Goal: Task Accomplishment & Management: Manage account settings

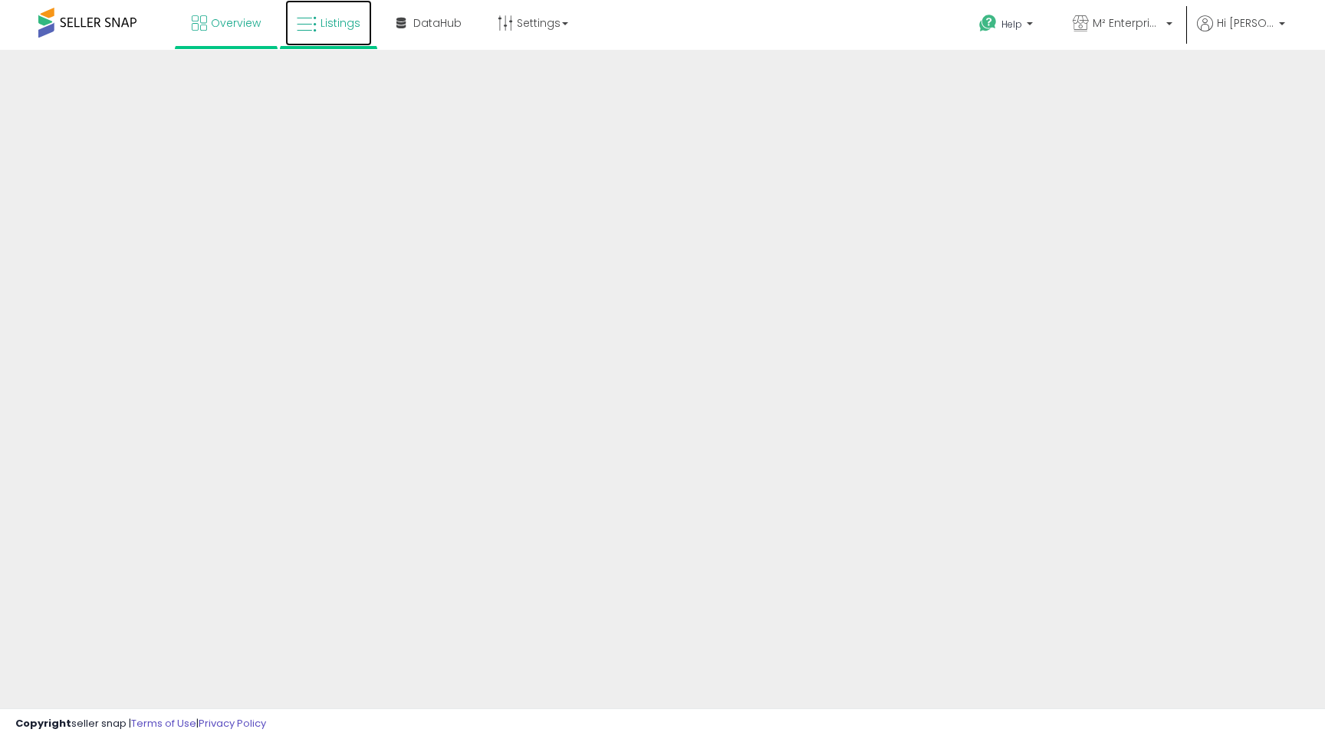
click at [314, 37] on link "Listings" at bounding box center [328, 23] width 87 height 46
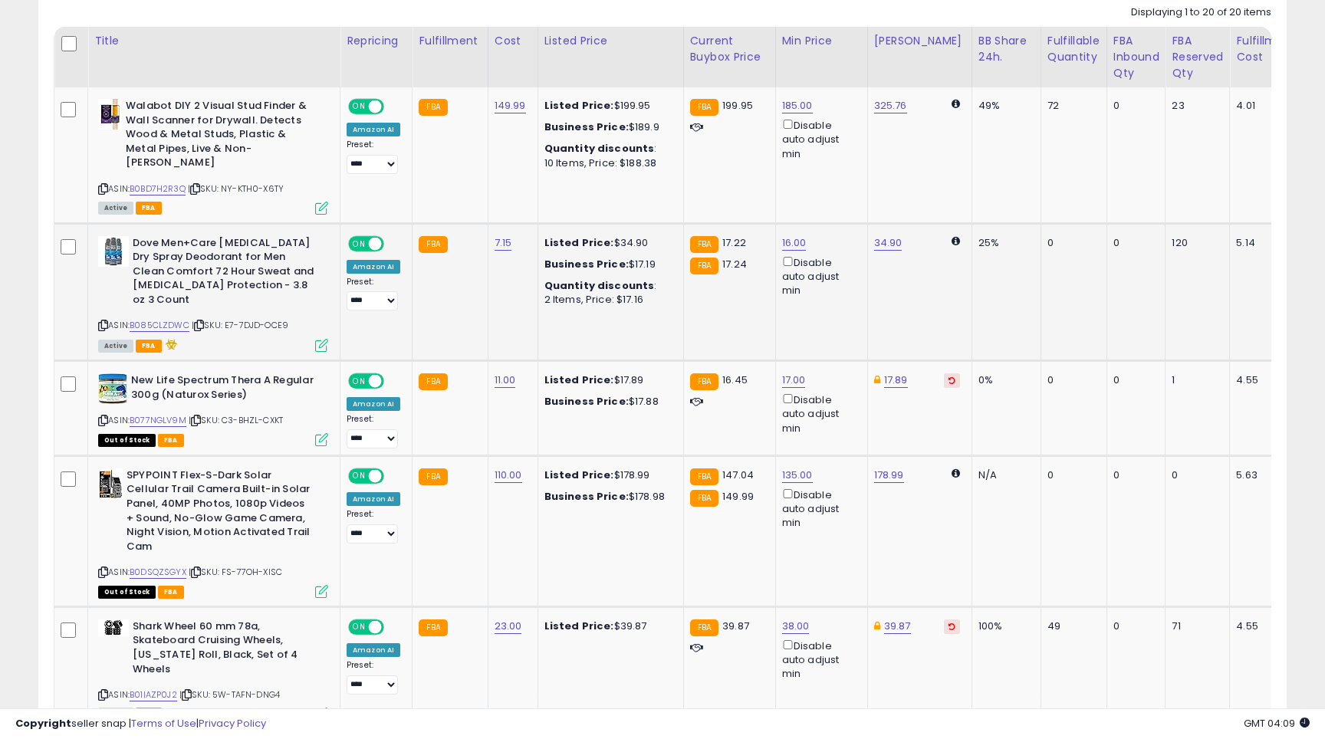
scroll to position [725, 0]
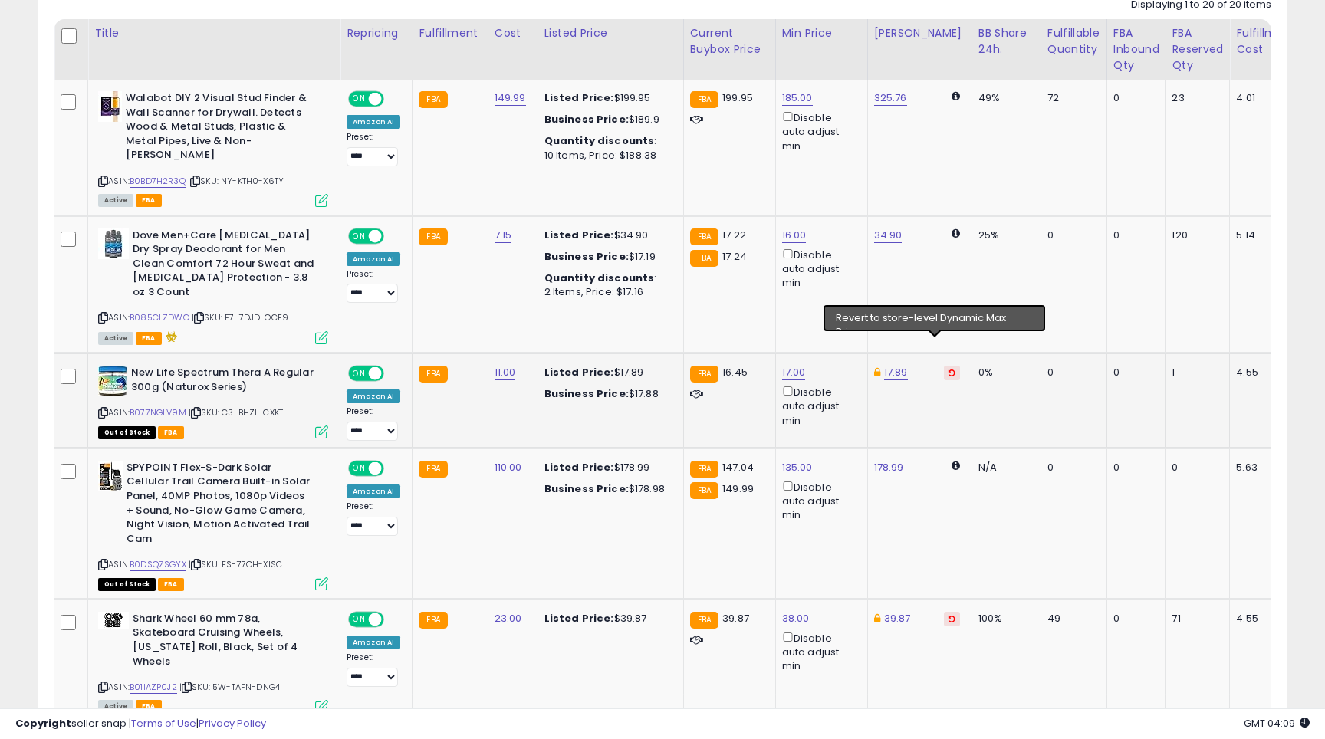
click at [948, 369] on icon at bounding box center [951, 373] width 7 height 8
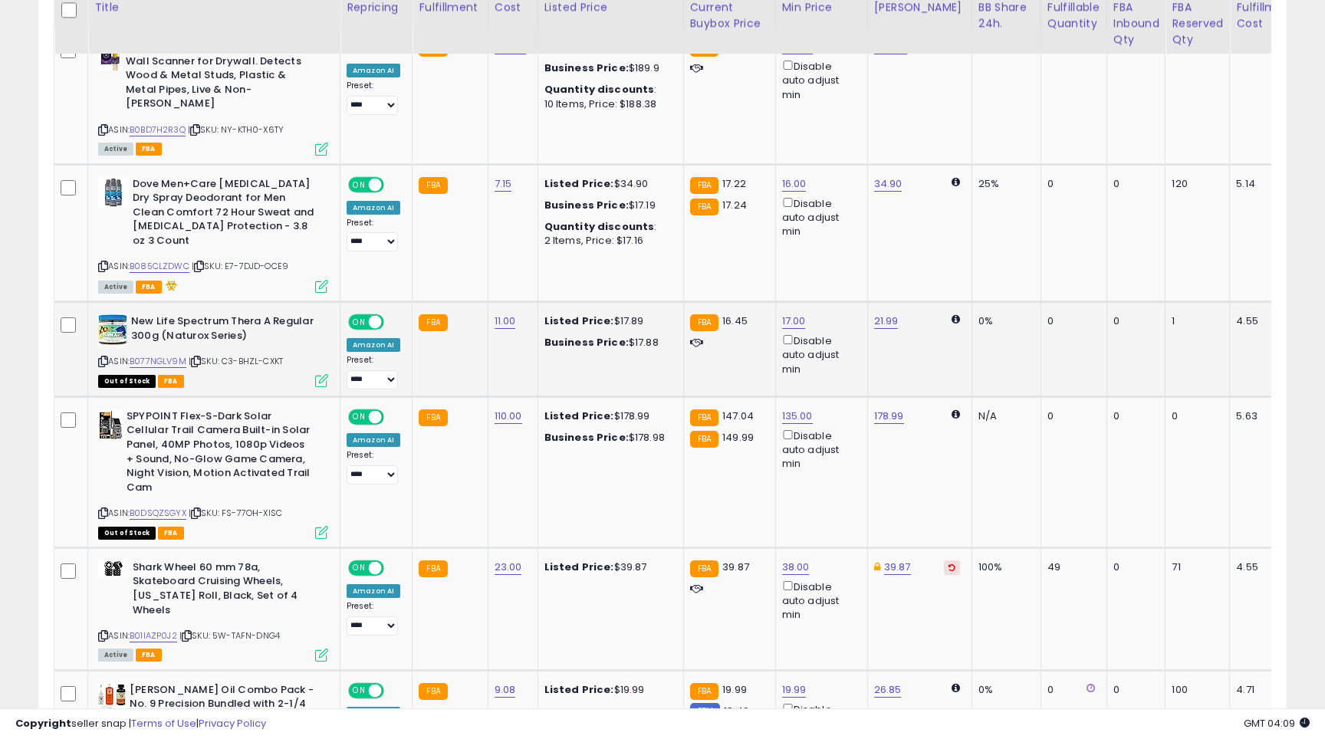
scroll to position [816, 0]
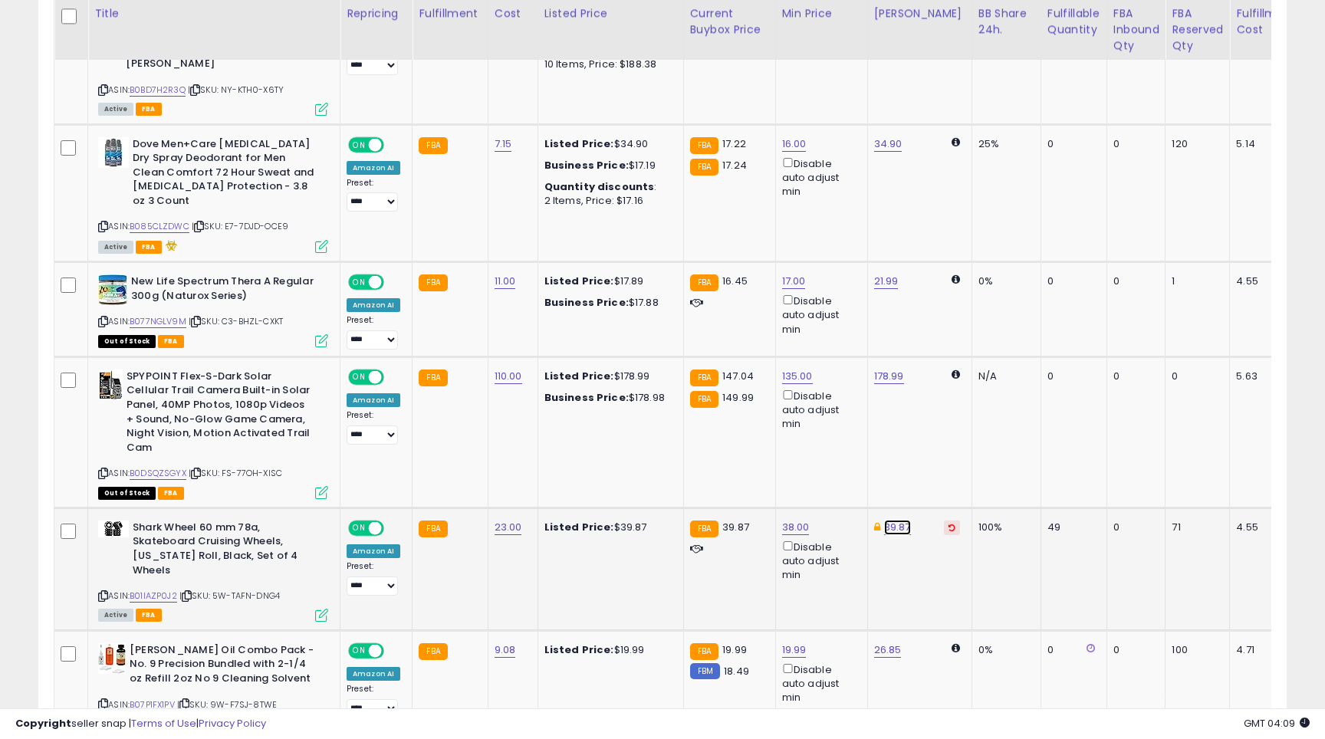
click at [899, 520] on link "39.87" at bounding box center [897, 527] width 27 height 15
type input "*****"
click at [948, 445] on button "submit" at bounding box center [942, 445] width 26 height 23
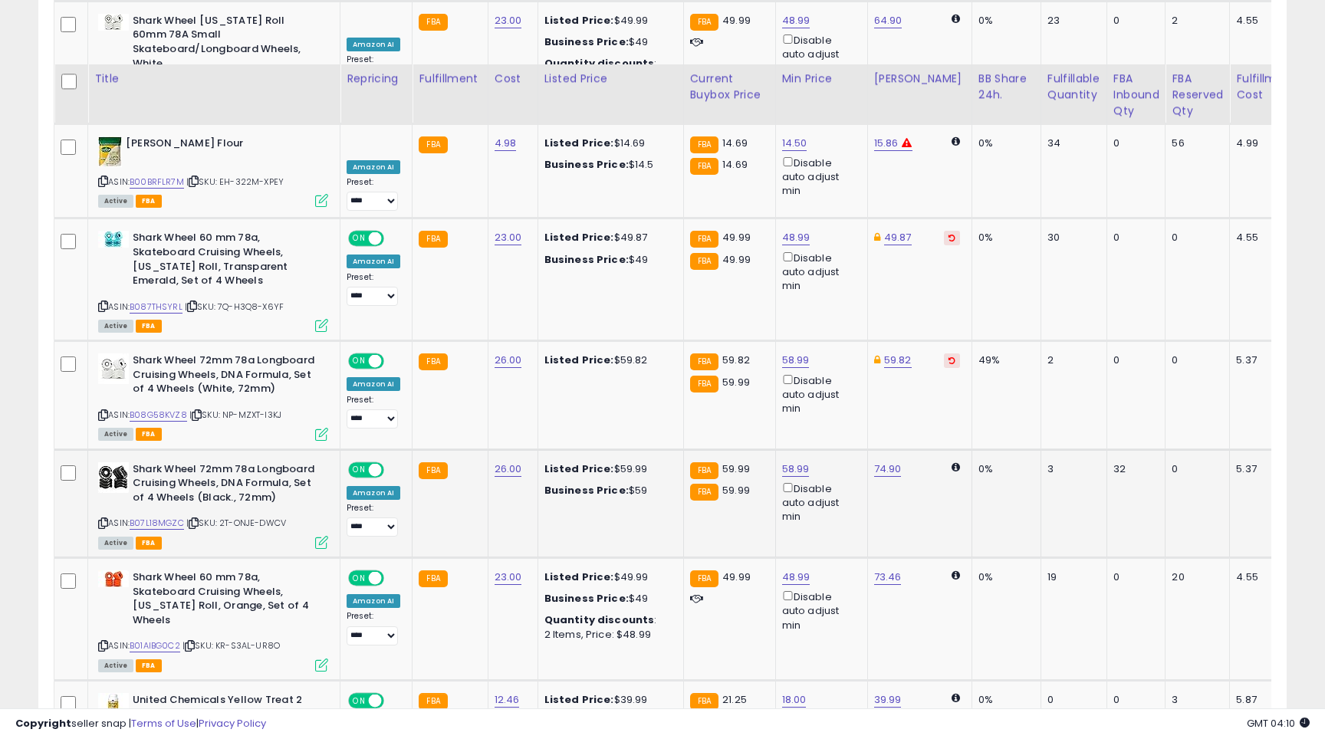
scroll to position [1837, 0]
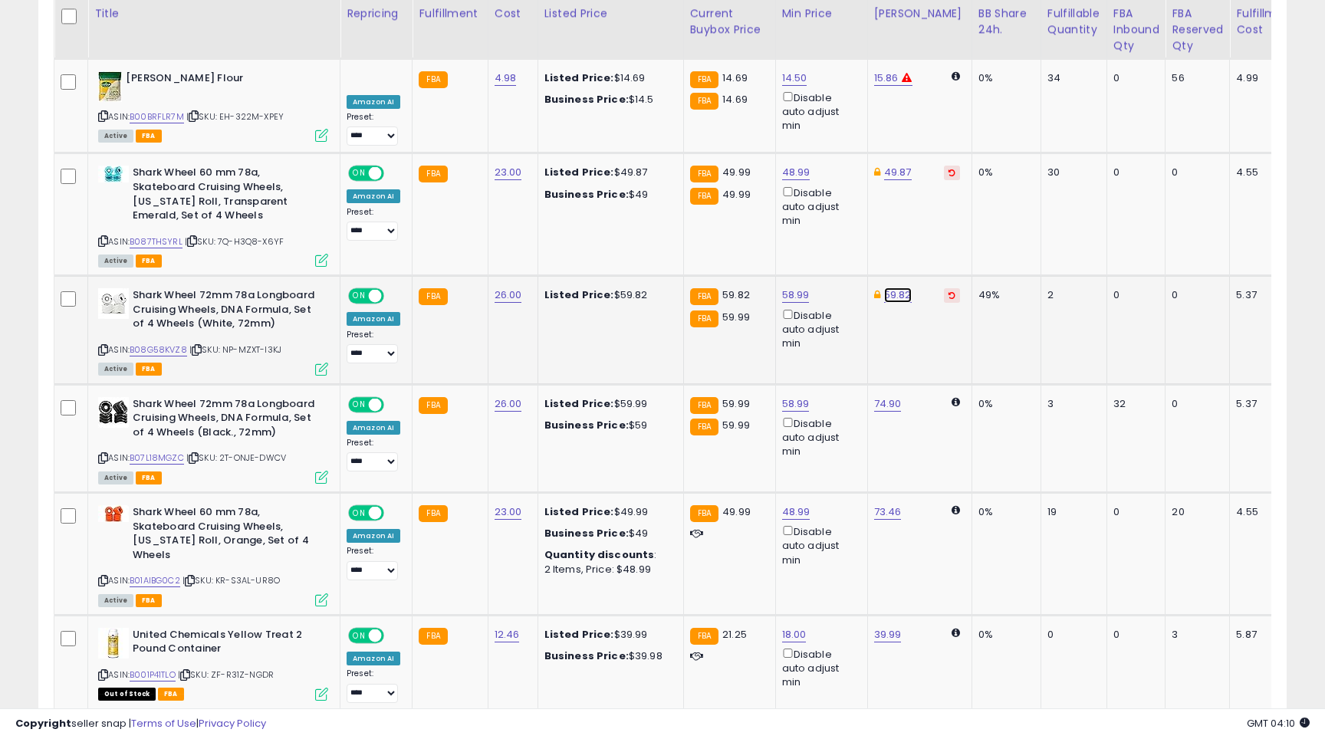
click at [905, 287] on link "59.82" at bounding box center [898, 294] width 28 height 15
type input "*****"
click at [978, 203] on icon "button" at bounding box center [973, 199] width 9 height 9
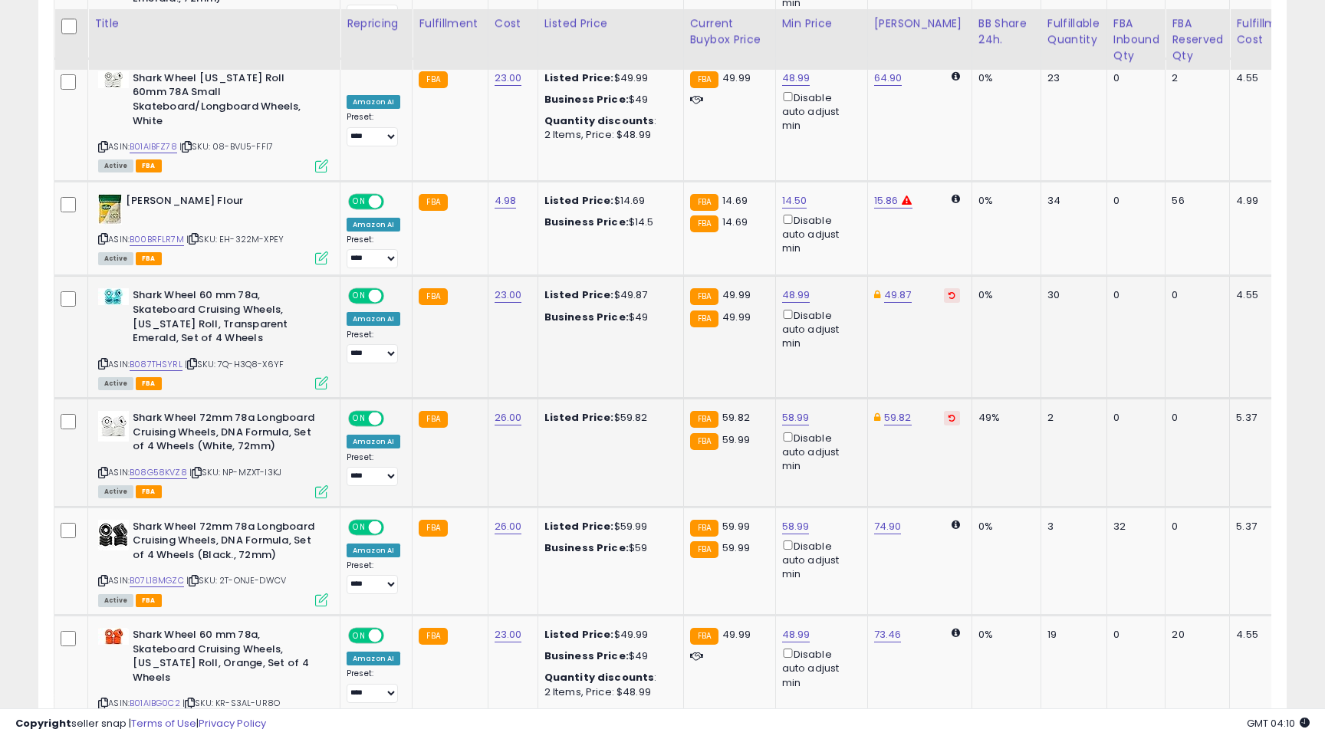
scroll to position [1655, 0]
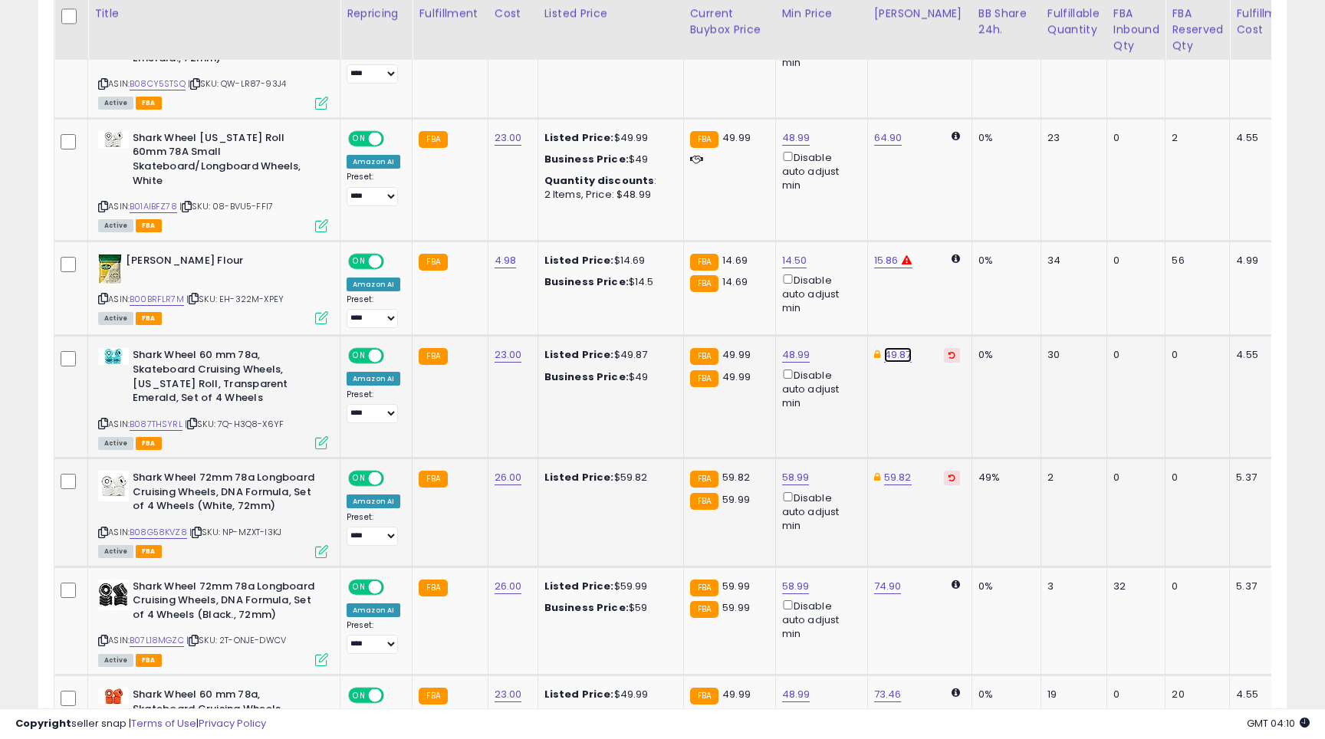
click at [903, 347] on link "49.87" at bounding box center [898, 354] width 28 height 15
type input "*****"
click at [947, 259] on icon "submit" at bounding box center [941, 258] width 9 height 9
click at [948, 351] on icon at bounding box center [951, 355] width 7 height 8
click at [944, 471] on button at bounding box center [952, 478] width 16 height 15
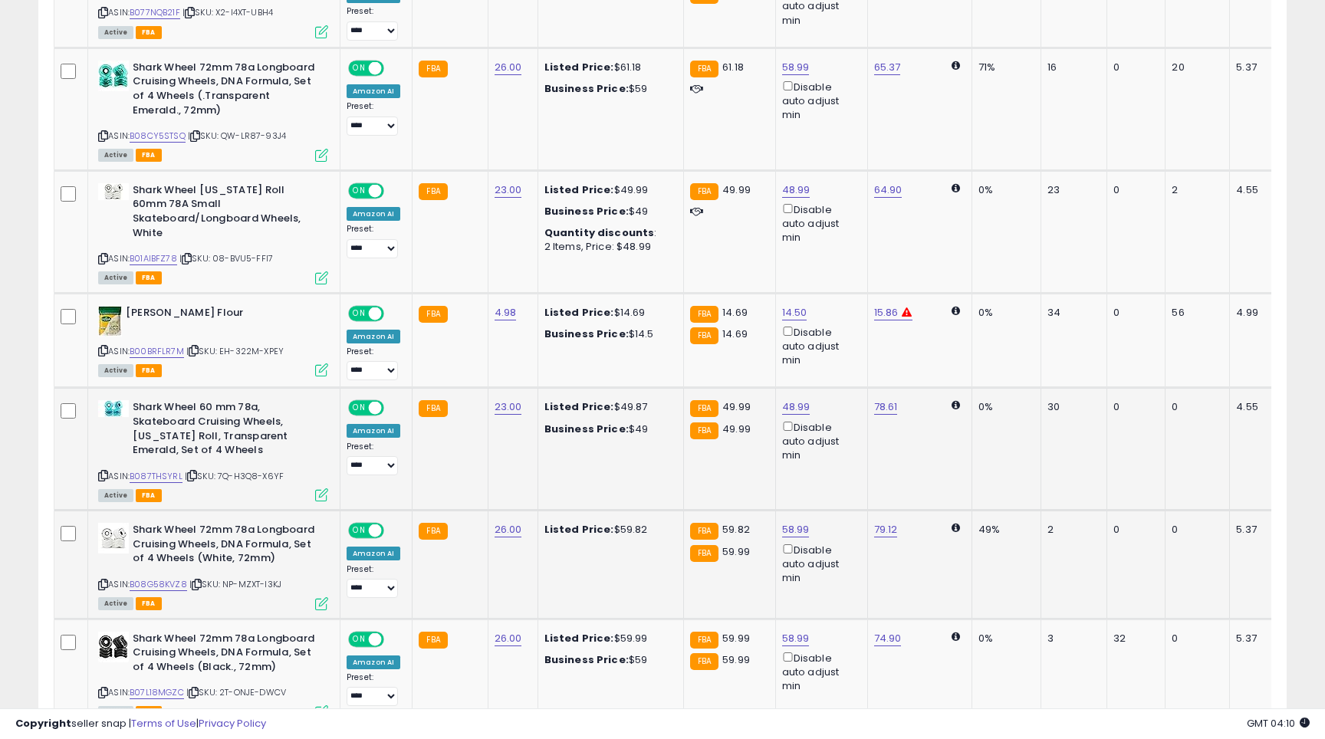
scroll to position [1542, 0]
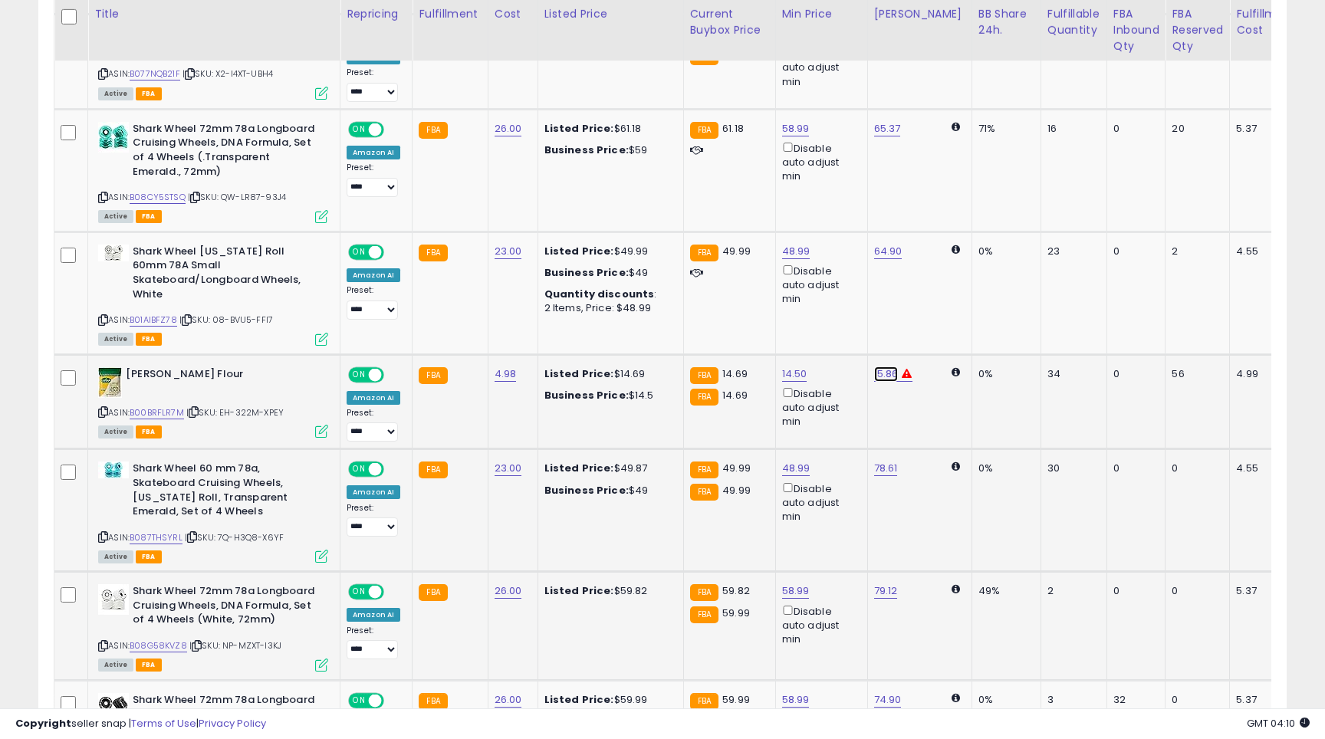
click at [885, 366] on link "15.86" at bounding box center [886, 373] width 25 height 15
click at [975, 276] on button "button" at bounding box center [962, 278] width 26 height 23
click at [94, 369] on div "Lupina Lupin Flour ASIN: B00BRFLR7M | SKU: EH-322M-XPEY Active FBA" at bounding box center [211, 402] width 234 height 70
click at [103, 408] on icon at bounding box center [103, 412] width 10 height 8
click at [107, 408] on icon at bounding box center [103, 412] width 10 height 8
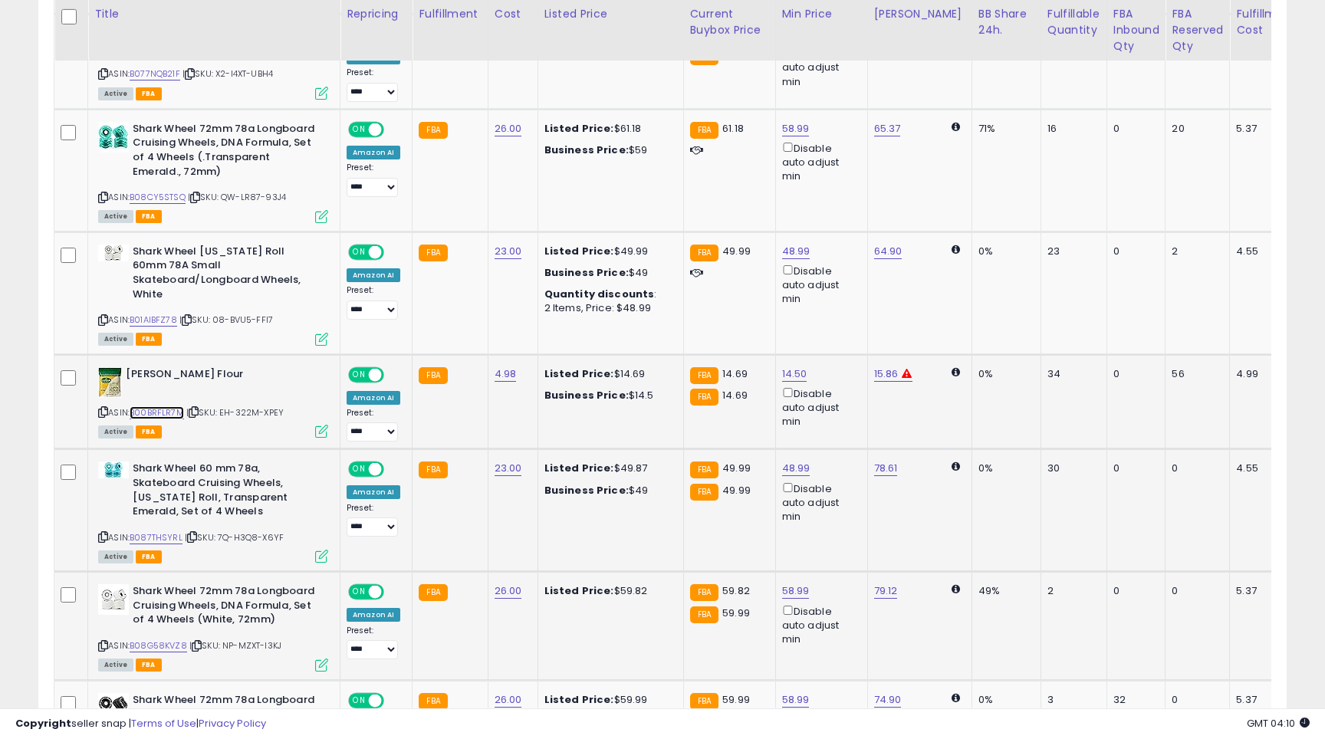
click at [173, 406] on link "B00BRFLR7M" at bounding box center [157, 412] width 54 height 13
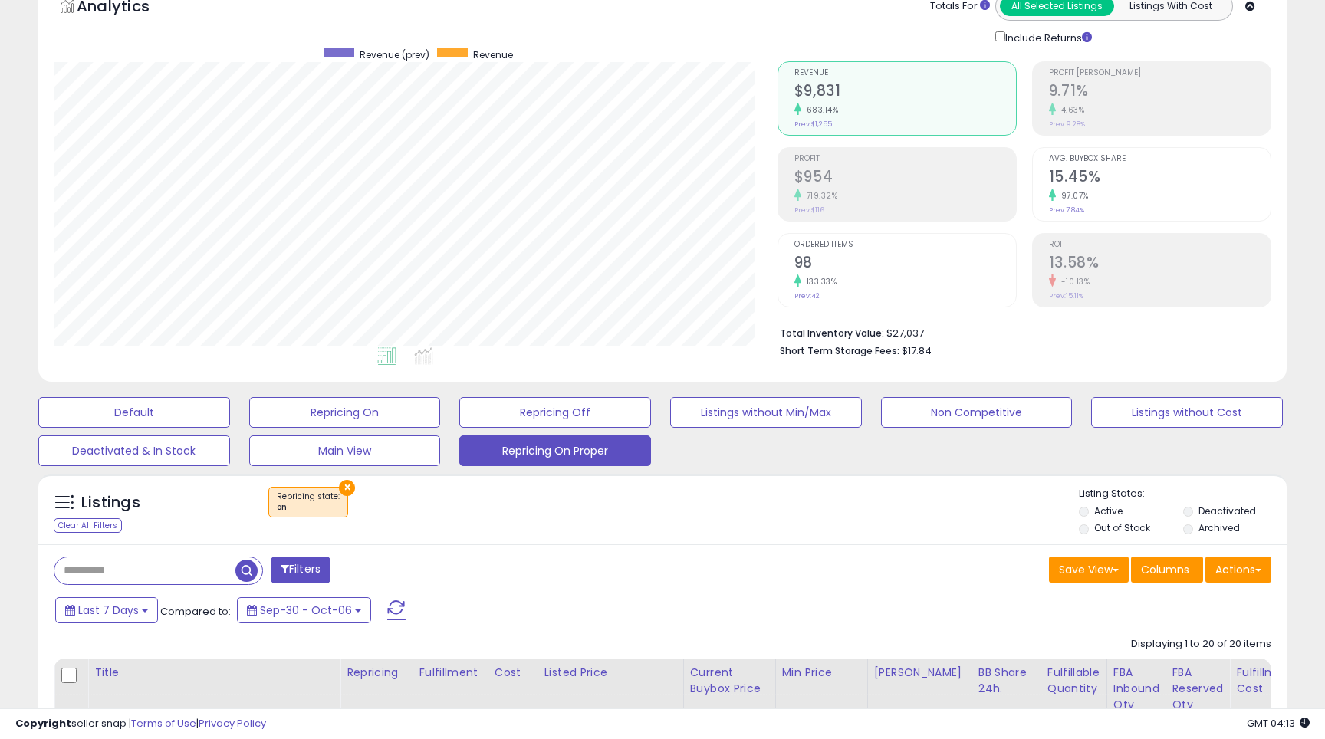
scroll to position [0, 0]
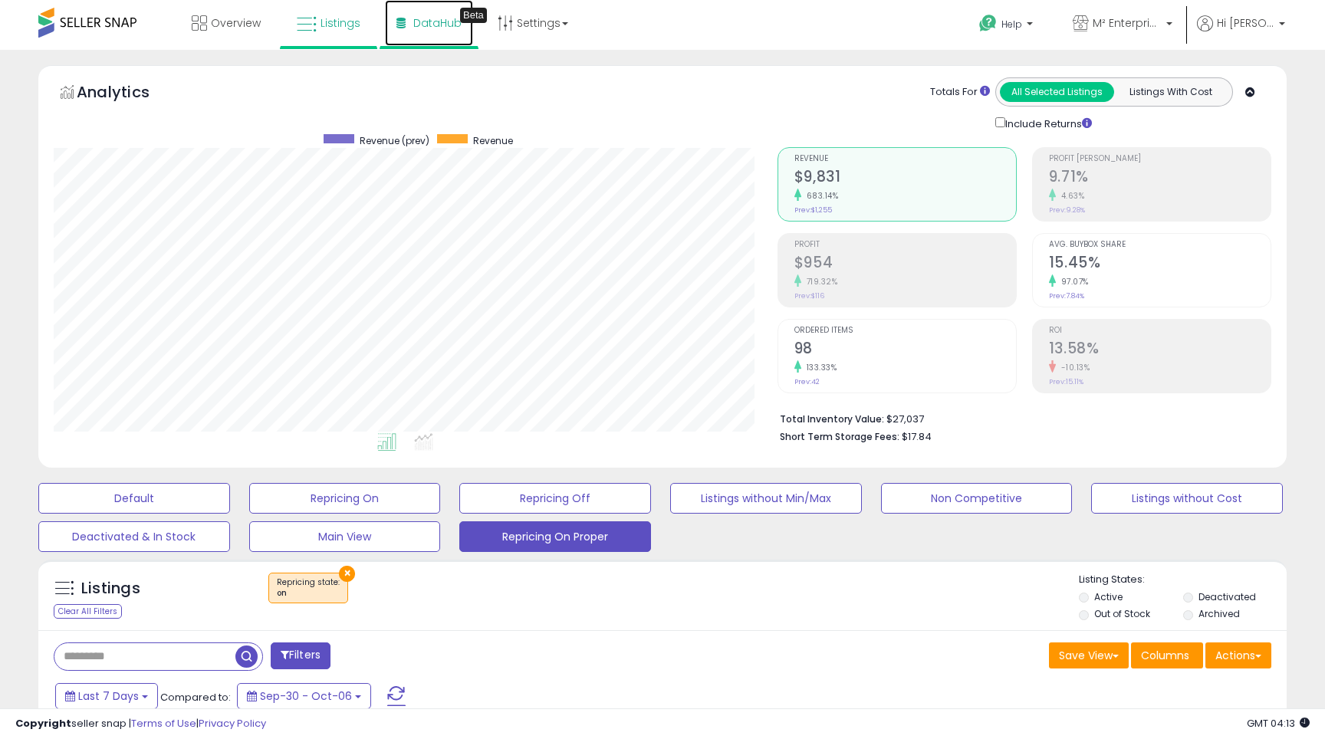
click at [439, 12] on link "DataHub Beta" at bounding box center [429, 23] width 88 height 46
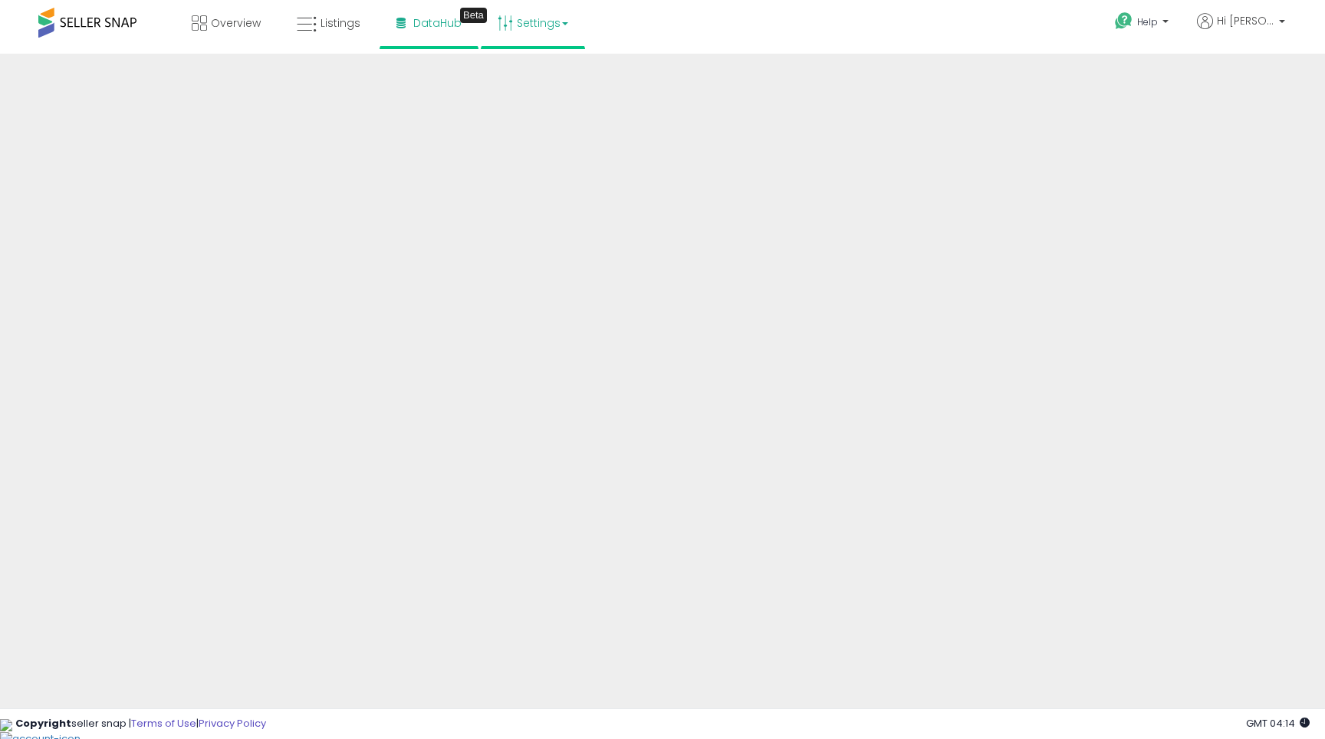
click at [543, 18] on link "Settings" at bounding box center [533, 23] width 94 height 46
click at [551, 76] on link "Store settings" at bounding box center [535, 78] width 69 height 15
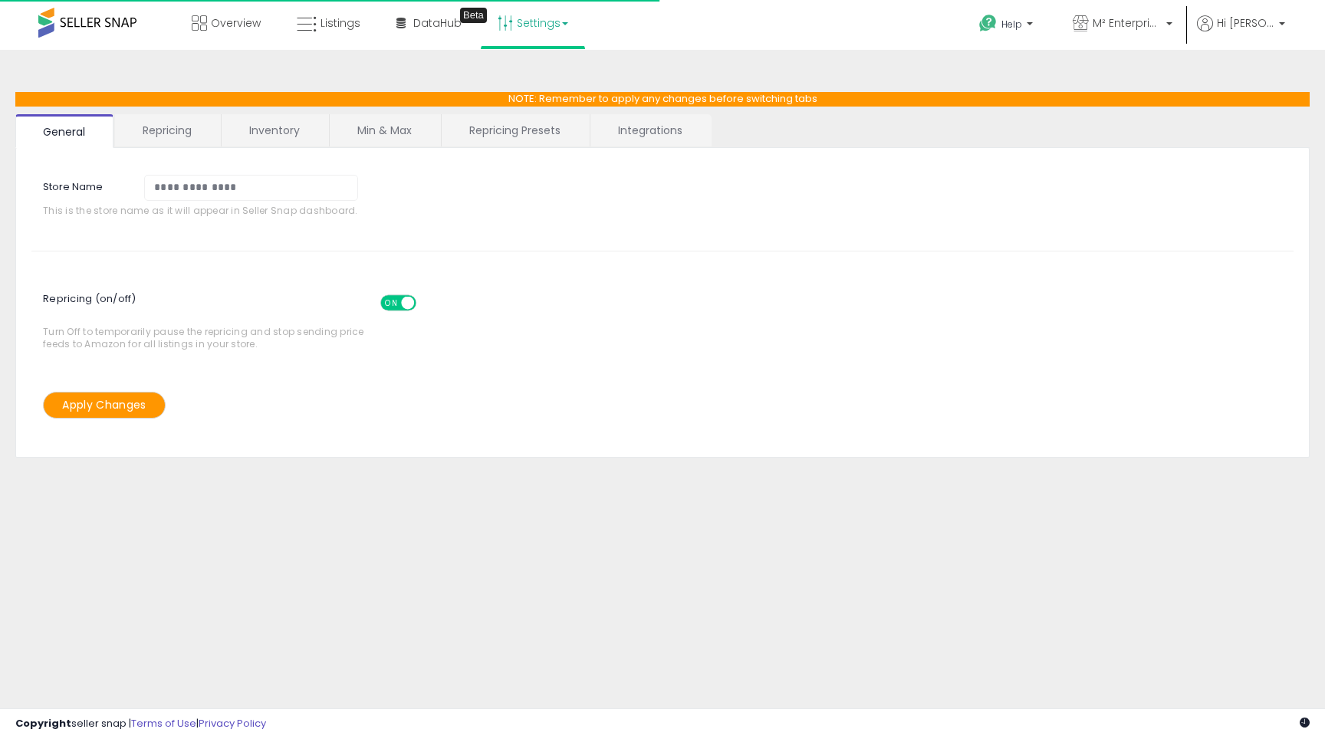
click at [195, 134] on link "Repricing" at bounding box center [167, 130] width 104 height 32
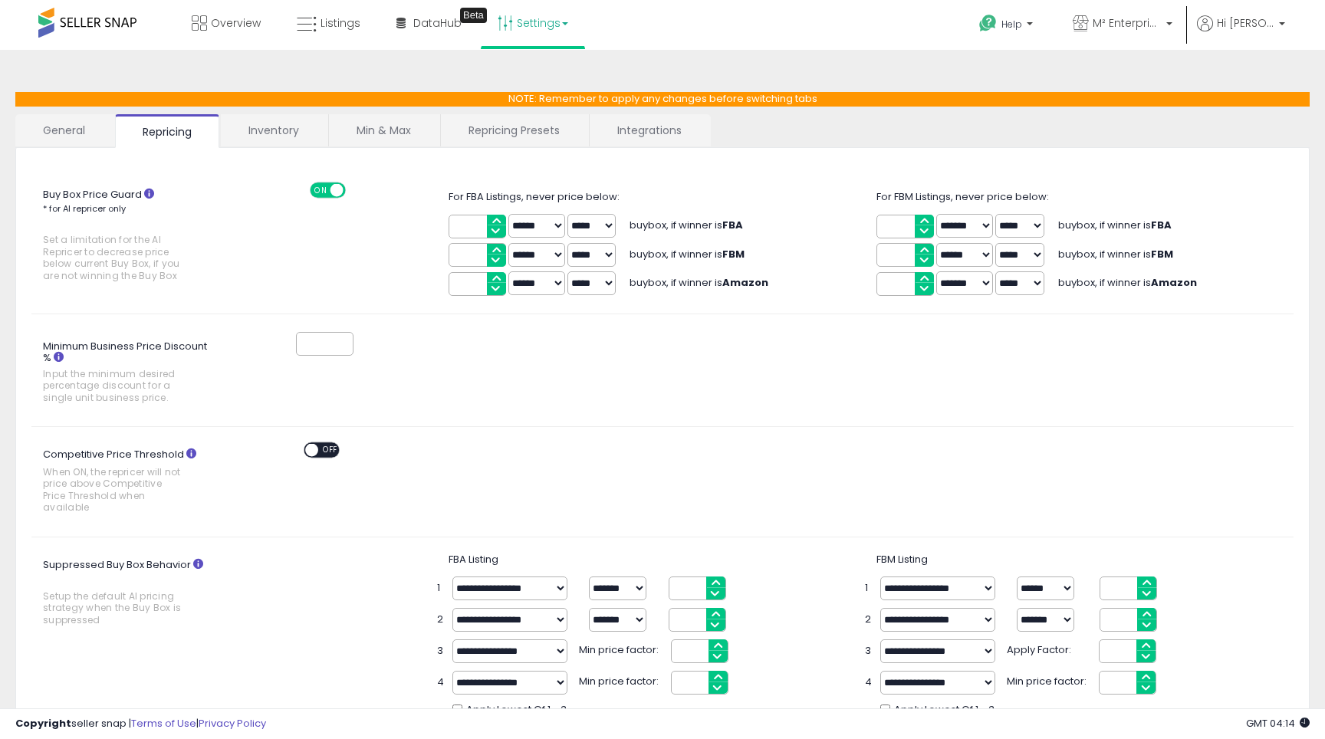
click at [406, 142] on link "Min & Max" at bounding box center [384, 130] width 110 height 32
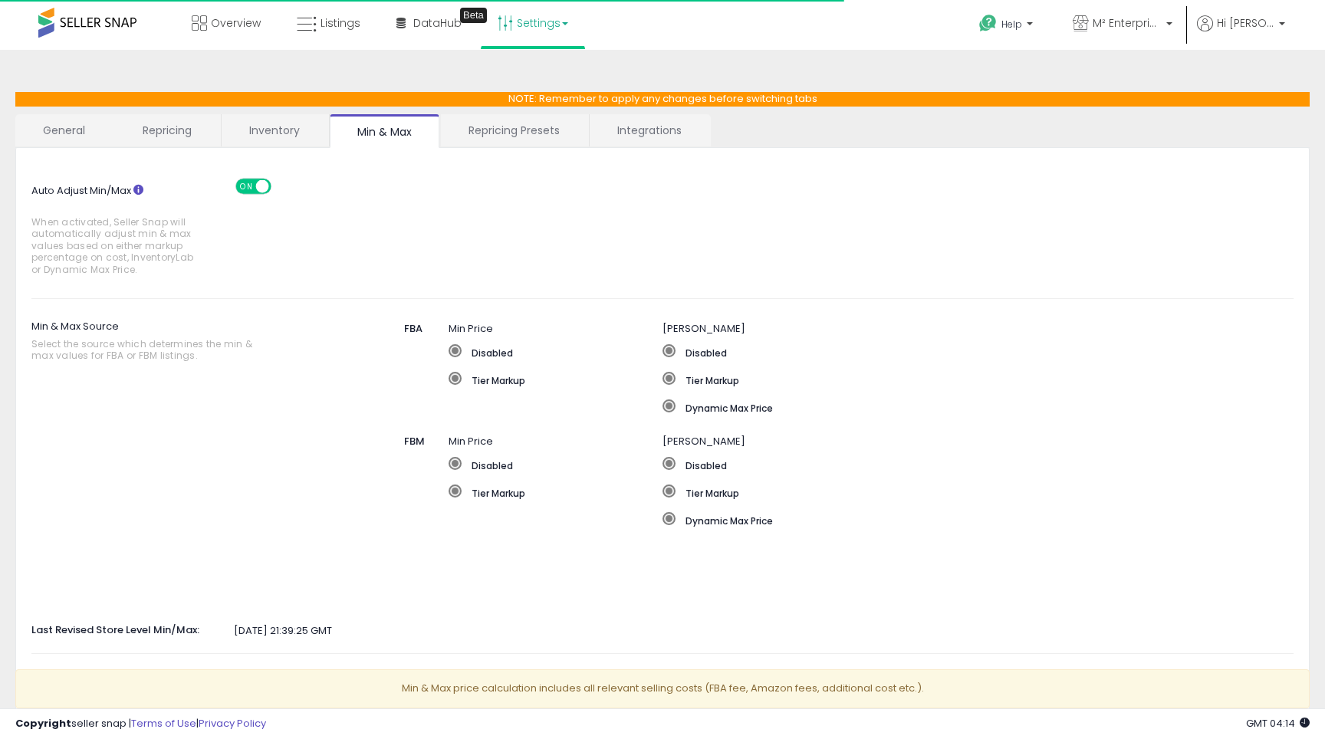
click at [486, 128] on link "Repricing Presets" at bounding box center [514, 130] width 146 height 32
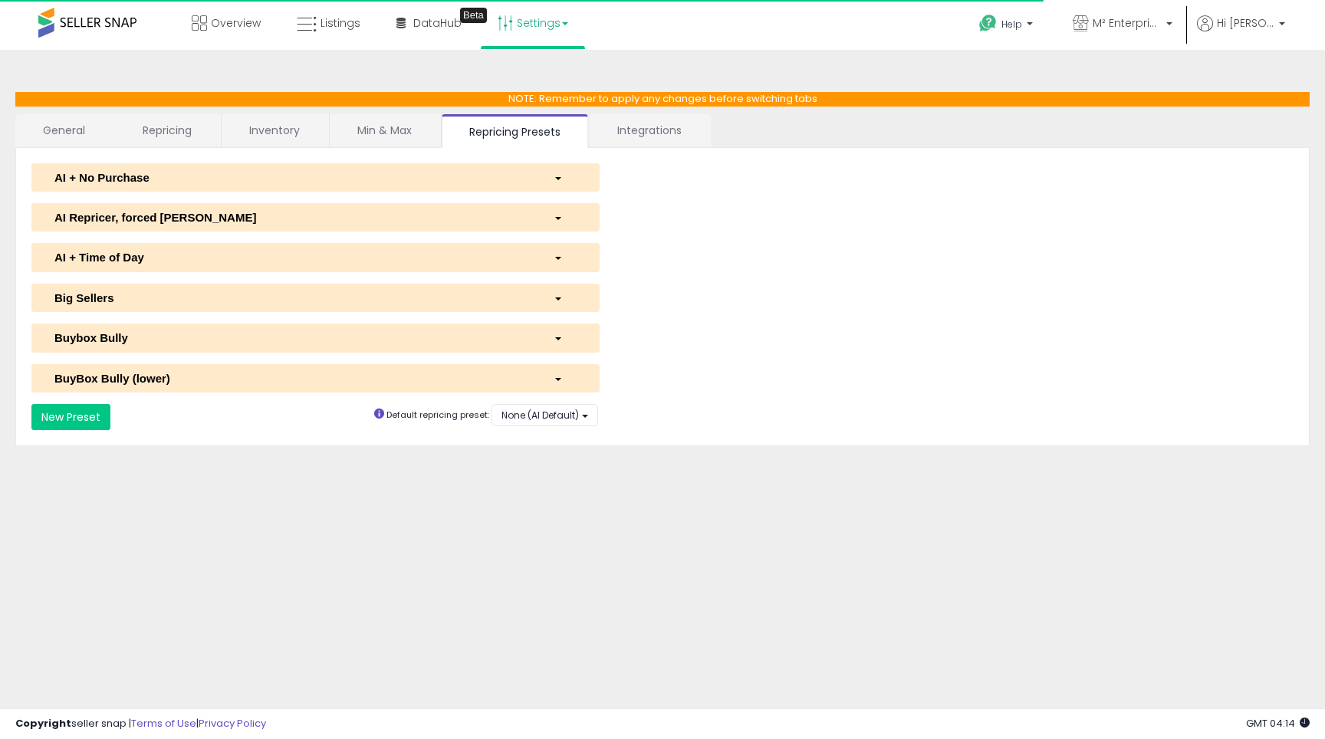
click at [668, 110] on div "**********" at bounding box center [662, 269] width 1294 height 354
click at [664, 124] on link "Integrations" at bounding box center [649, 130] width 120 height 32
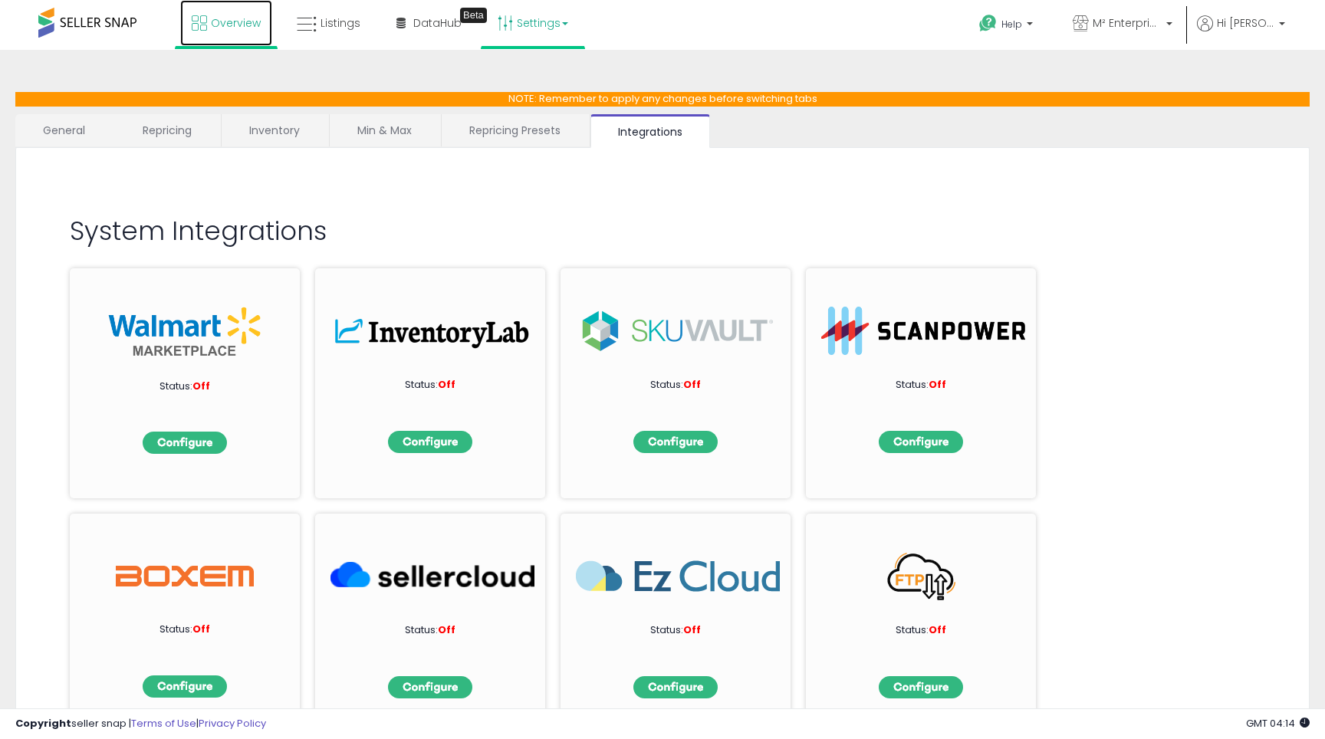
click at [202, 26] on icon at bounding box center [199, 22] width 15 height 15
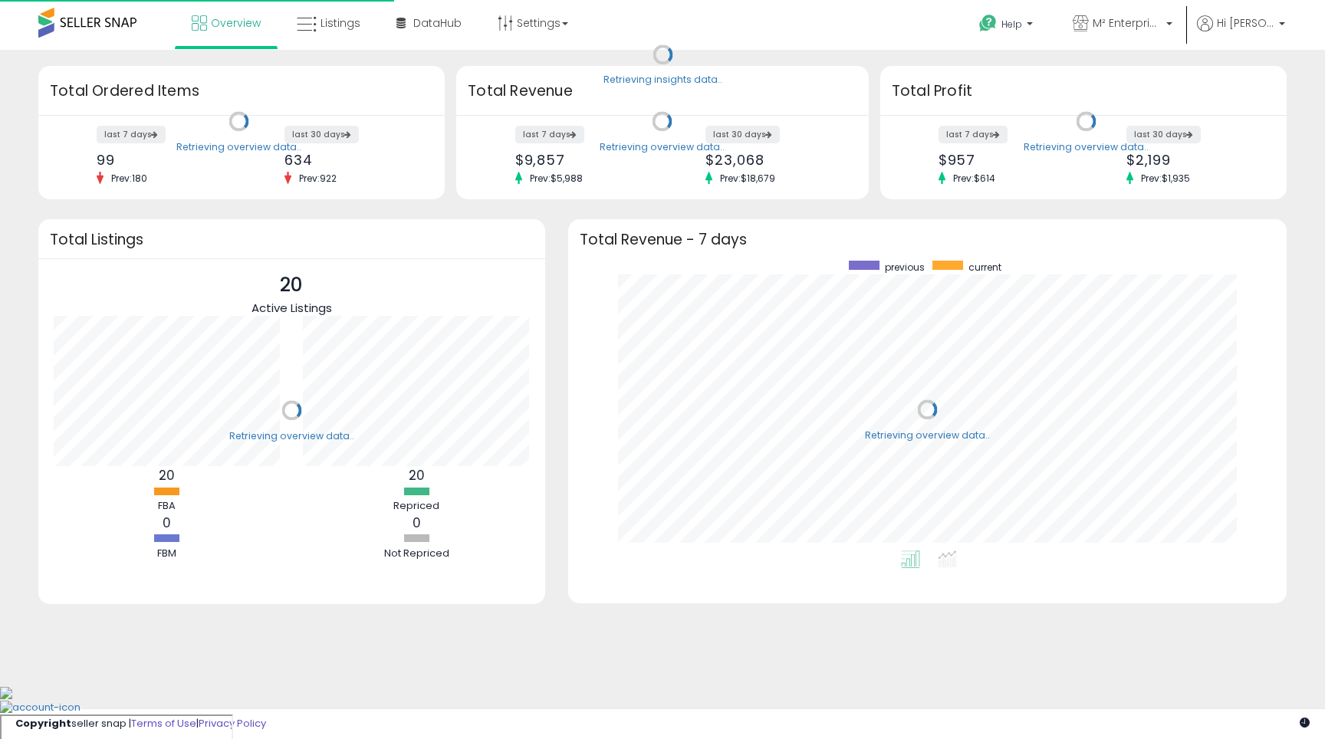
scroll to position [290, 688]
